Goal: Book appointment/travel/reservation

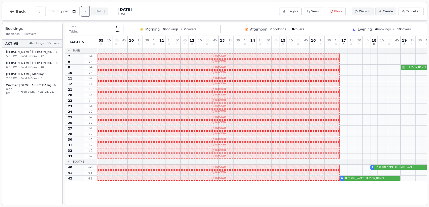
click at [86, 12] on icon "Next day" at bounding box center [85, 12] width 1 height 2
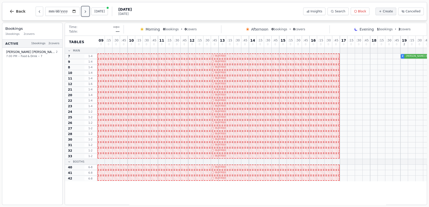
click at [86, 12] on icon "Next day" at bounding box center [85, 12] width 1 height 2
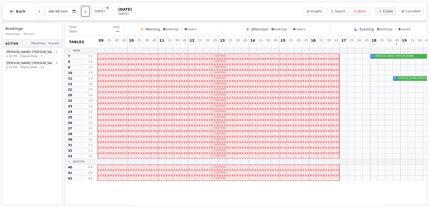
click at [86, 12] on icon "Next day" at bounding box center [85, 12] width 1 height 2
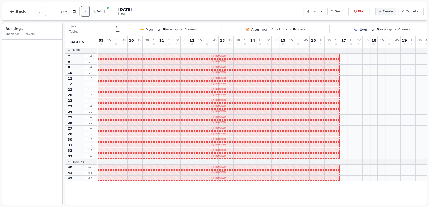
click at [86, 12] on icon "Next day" at bounding box center [85, 12] width 1 height 2
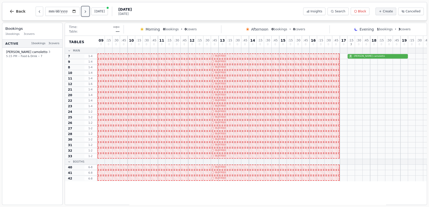
click at [86, 12] on icon "Next day" at bounding box center [85, 12] width 1 height 2
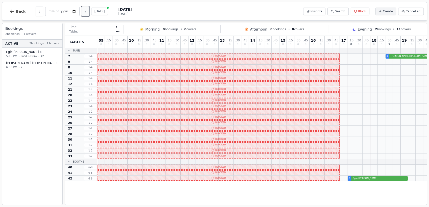
click at [86, 12] on icon "Next day" at bounding box center [85, 12] width 1 height 2
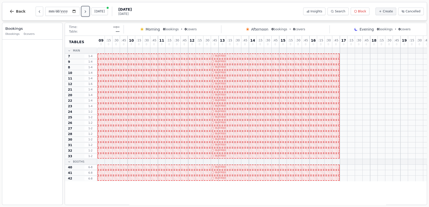
click at [86, 12] on icon "Next day" at bounding box center [85, 12] width 1 height 2
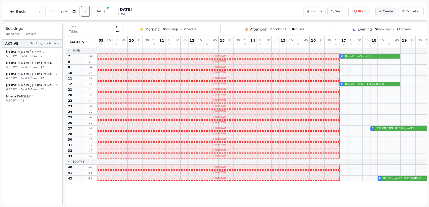
click at [86, 12] on icon "Next day" at bounding box center [85, 12] width 1 height 2
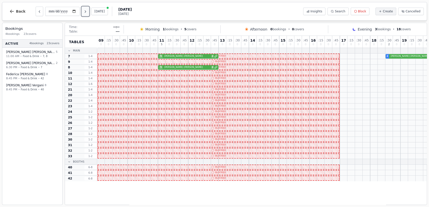
click at [86, 12] on icon "Next day" at bounding box center [85, 12] width 1 height 2
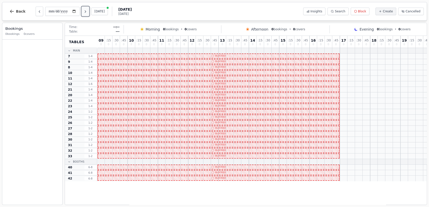
click at [86, 12] on icon "Next day" at bounding box center [85, 12] width 1 height 2
click at [100, 13] on button "[DATE]" at bounding box center [99, 12] width 17 height 8
type input "**********"
